Goal: Task Accomplishment & Management: Manage account settings

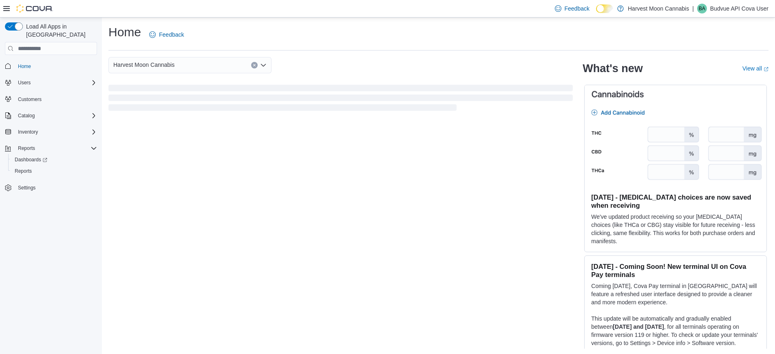
click at [750, 12] on p "Budvue API Cova User" at bounding box center [739, 9] width 58 height 10
click at [713, 77] on span "Sign Out" at bounding box center [716, 79] width 22 height 8
